Goal: Information Seeking & Learning: Check status

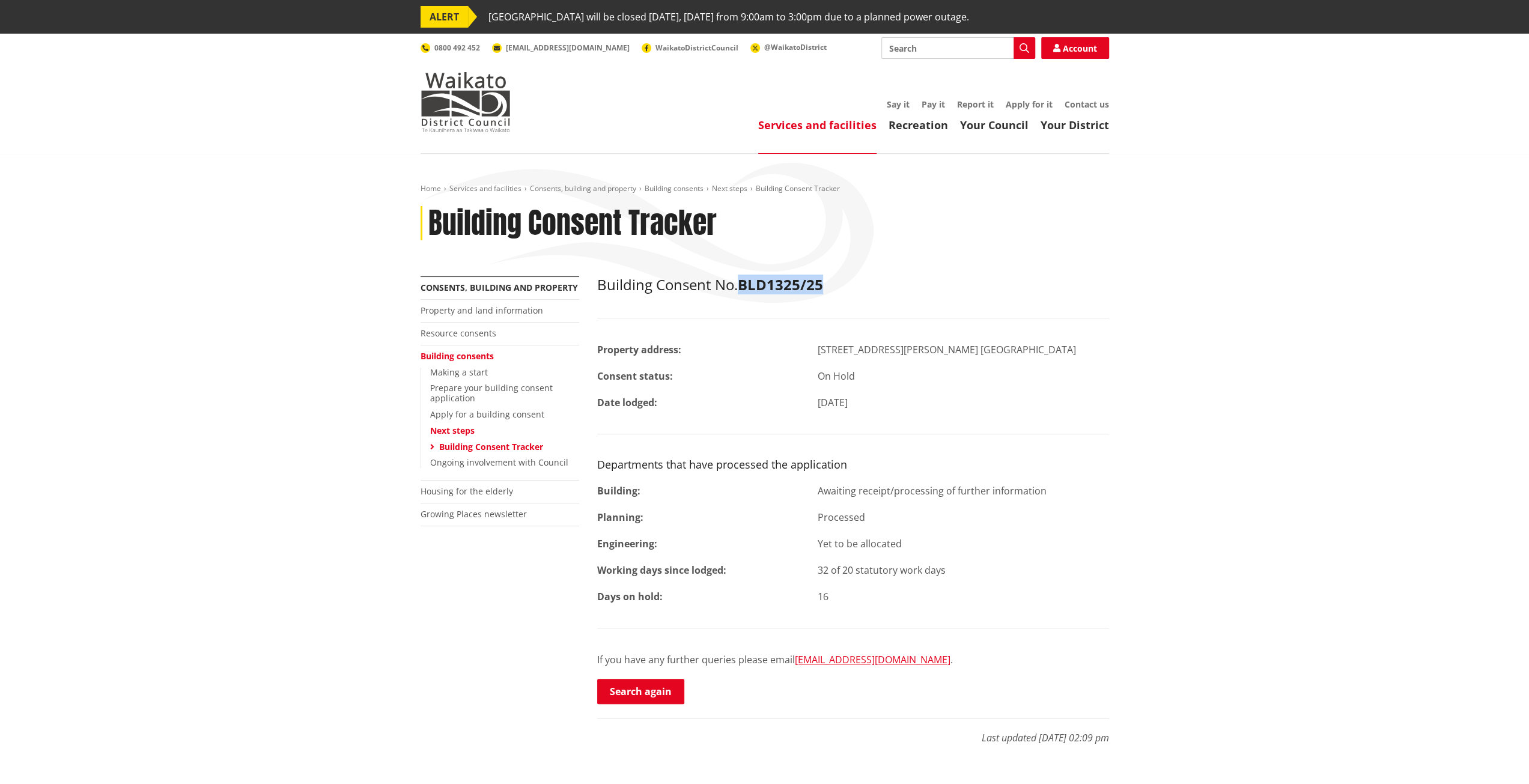
drag, startPoint x: 742, startPoint y: 285, endPoint x: 833, endPoint y: 290, distance: 91.1
click at [833, 290] on h2 "Building Consent No. BLD1325/25" at bounding box center [853, 285] width 512 height 18
copy strong "BLD1325/25"
click at [658, 694] on link "Search again" at bounding box center [641, 692] width 87 height 26
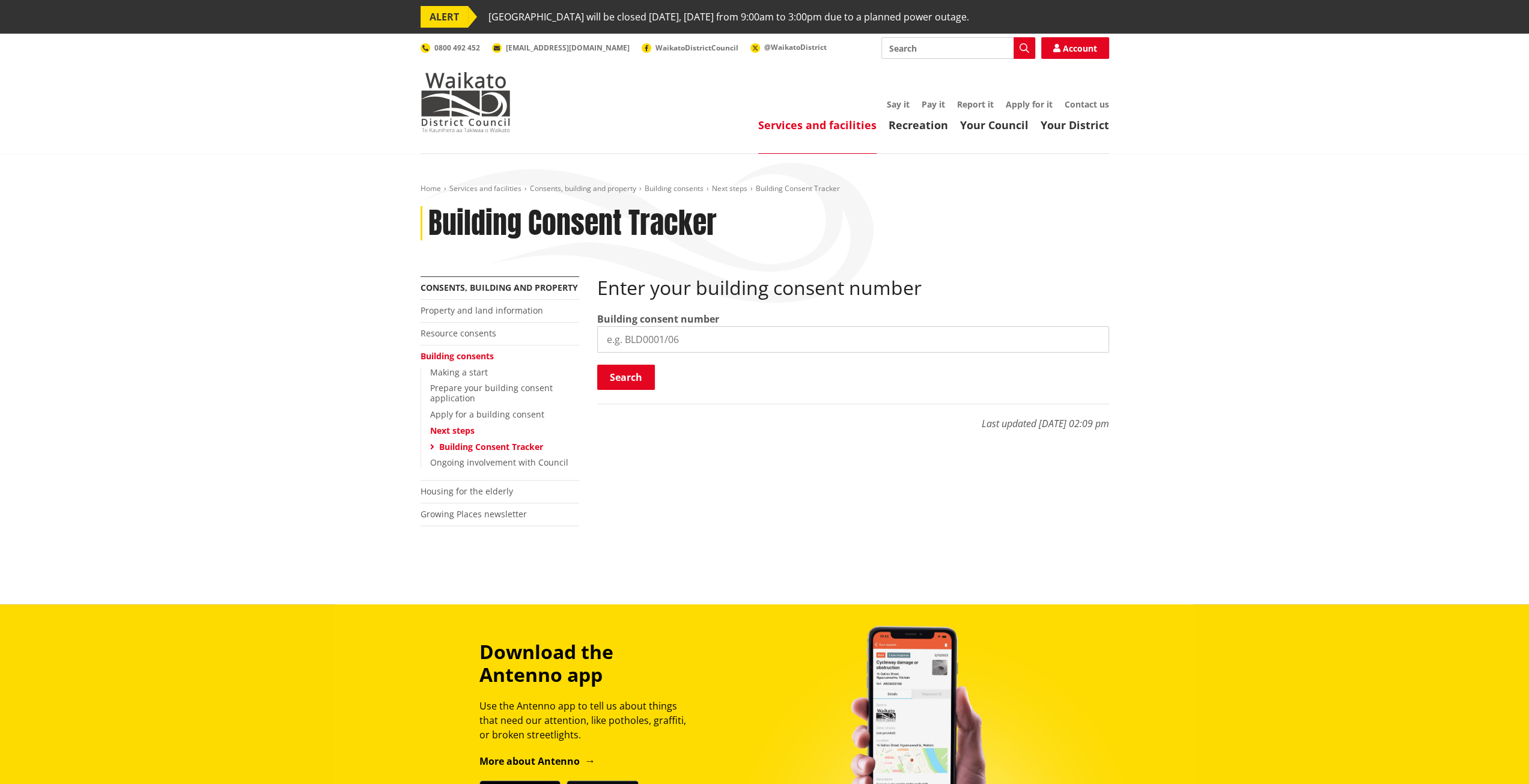
drag, startPoint x: 684, startPoint y: 325, endPoint x: 678, endPoint y: 340, distance: 16.2
click at [684, 326] on label "Building consent number" at bounding box center [658, 319] width 122 height 14
click at [678, 340] on input "search" at bounding box center [853, 339] width 512 height 26
paste input "BLD1325/25"
type input "BLD1325/25"
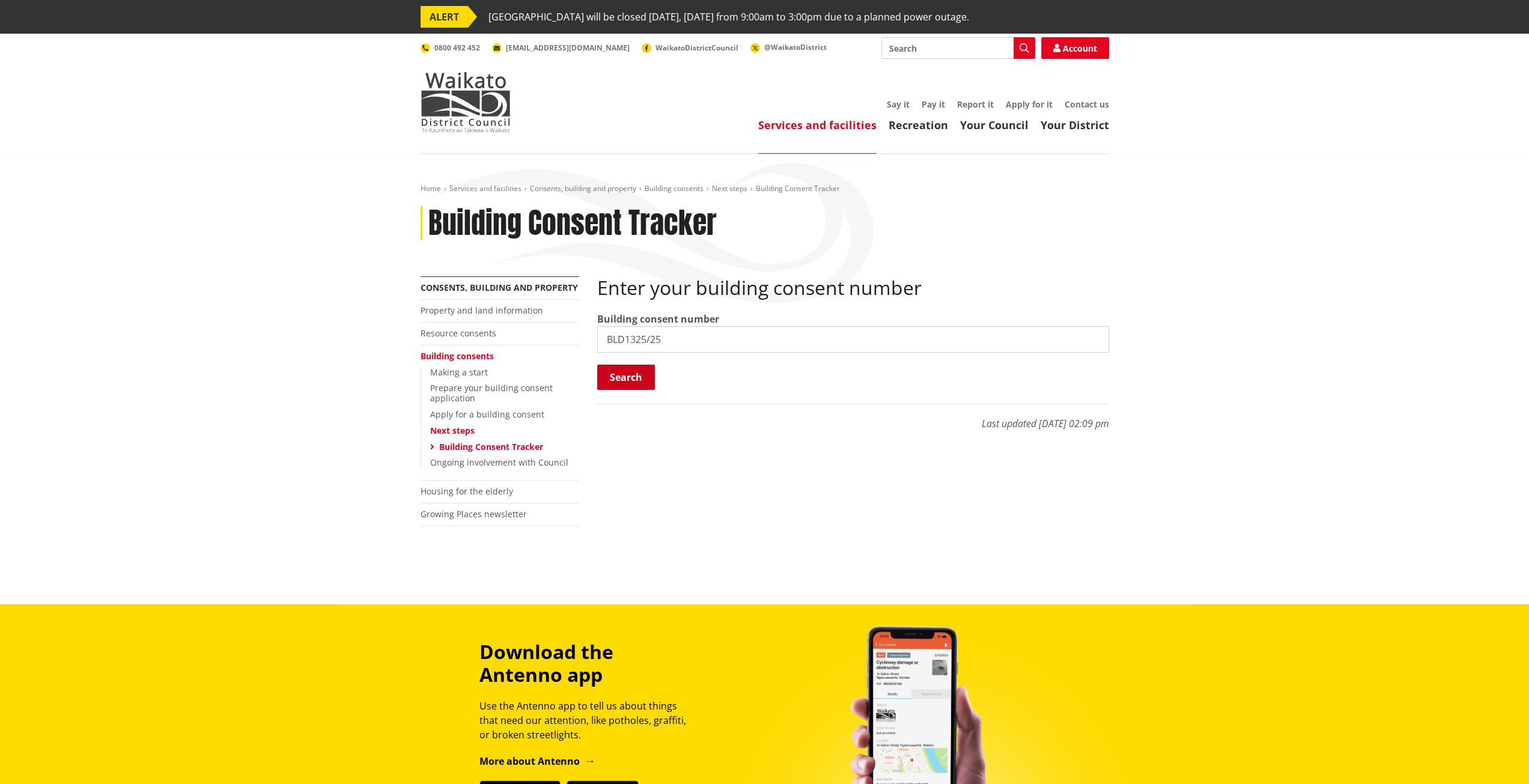
click at [615, 379] on button "Search" at bounding box center [626, 377] width 58 height 26
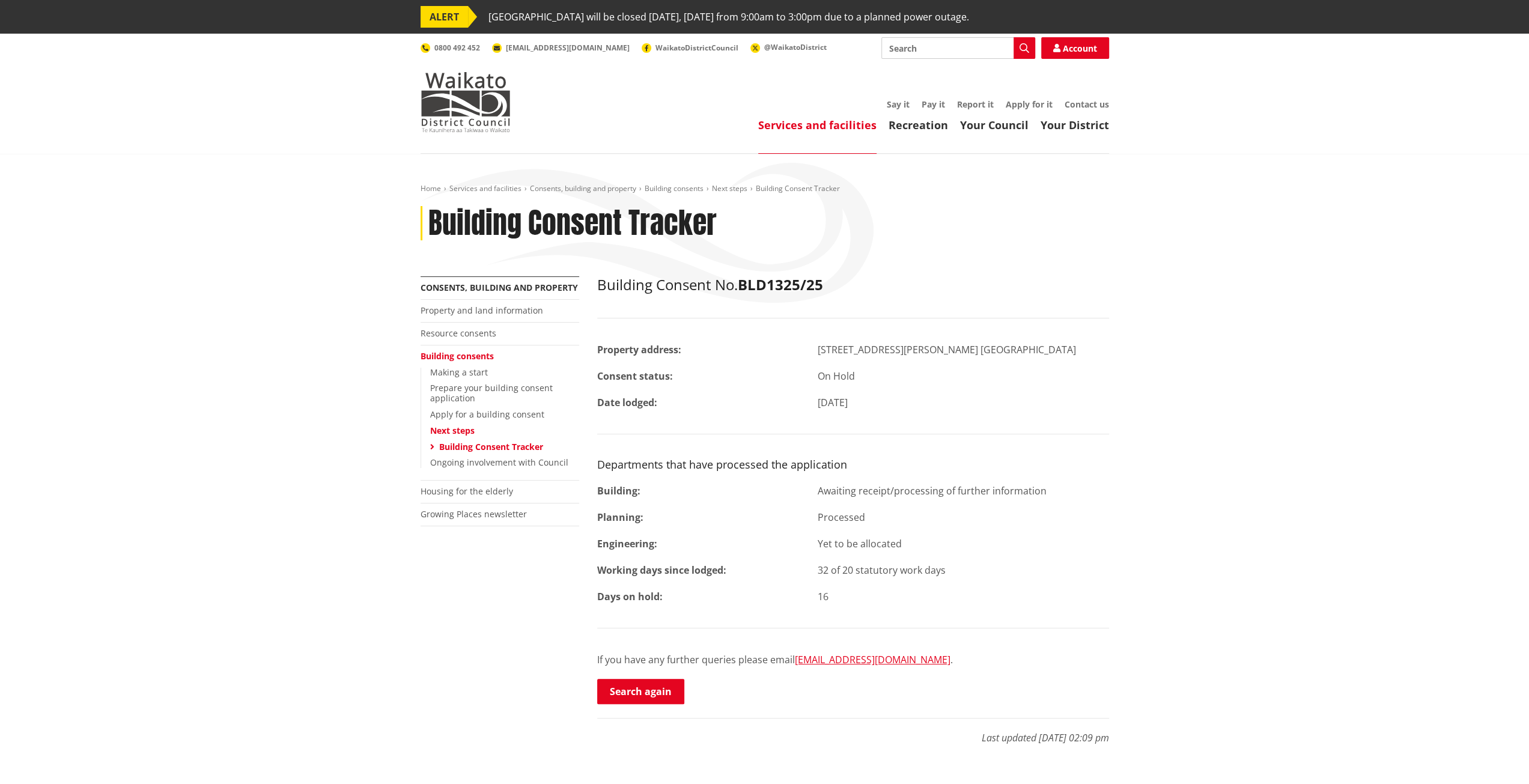
click at [331, 213] on div "Home Services and facilities Consents, building and property Building consents …" at bounding box center [764, 479] width 1529 height 651
